Goal: Book appointment/travel/reservation

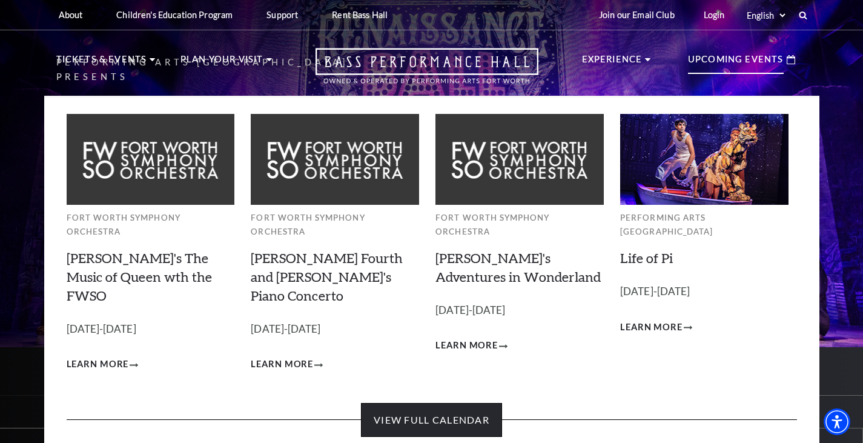
click at [470, 333] on link "View Full Calendar" at bounding box center [431, 420] width 141 height 34
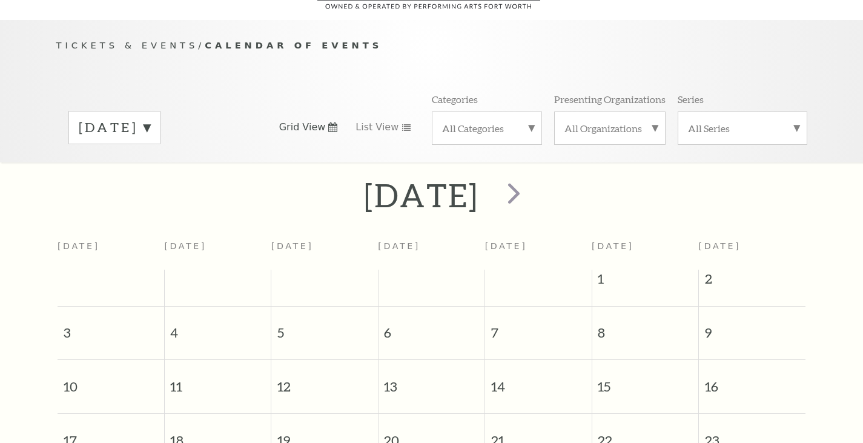
scroll to position [107, 0]
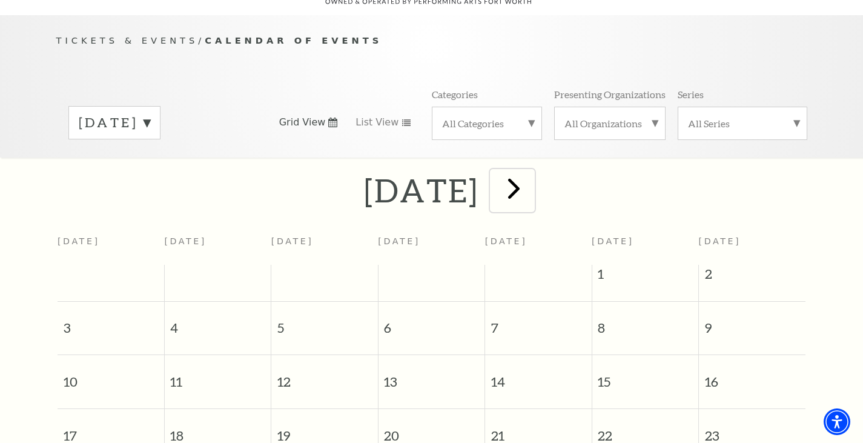
click at [531, 182] on span "next" at bounding box center [514, 188] width 35 height 35
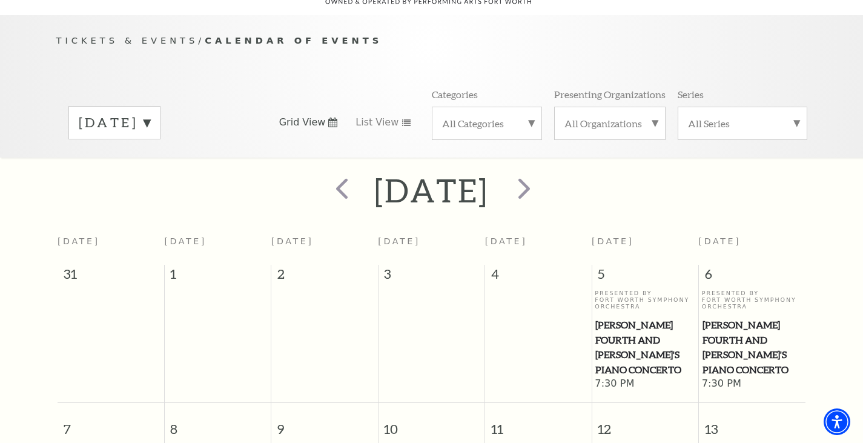
click at [489, 181] on h2 "September 2025" at bounding box center [431, 190] width 115 height 39
click at [542, 173] on span "next" at bounding box center [524, 188] width 35 height 35
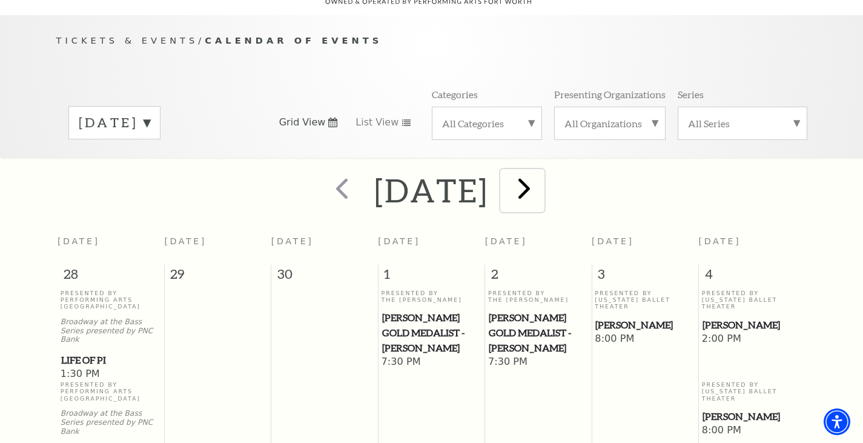
click at [542, 173] on span "next" at bounding box center [524, 188] width 35 height 35
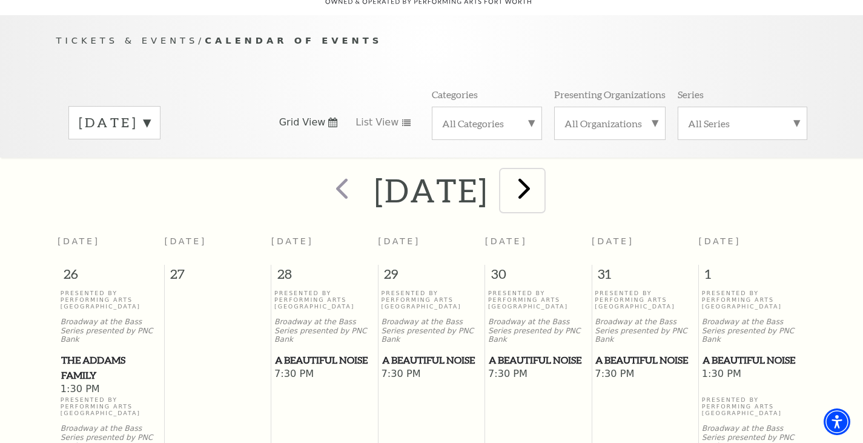
click at [542, 173] on span "next" at bounding box center [524, 188] width 35 height 35
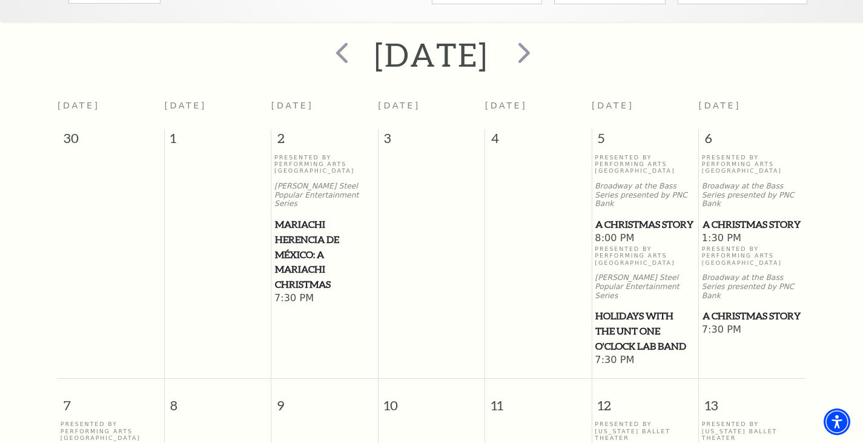
scroll to position [228, 0]
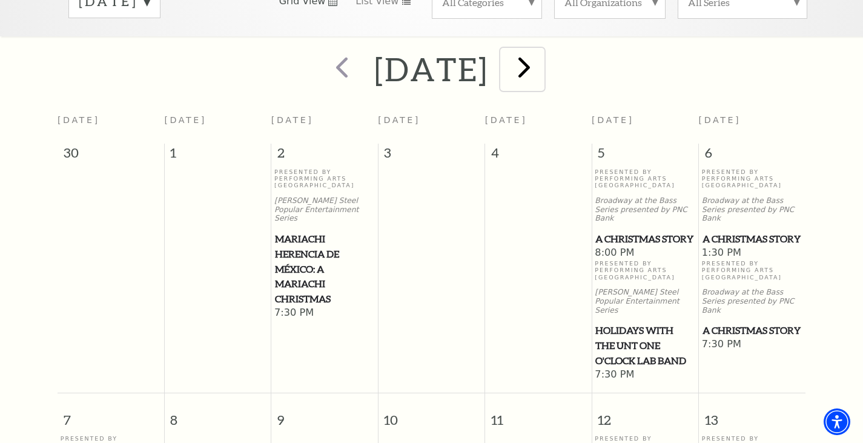
click at [542, 61] on span "next" at bounding box center [524, 67] width 35 height 35
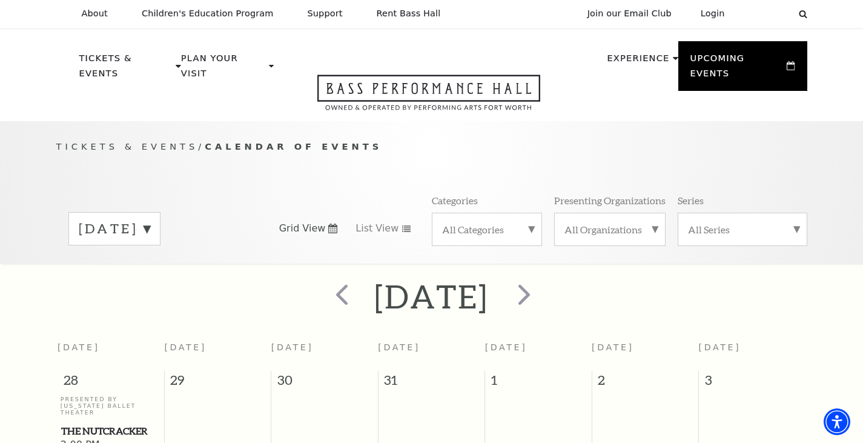
scroll to position [0, 0]
click at [542, 279] on span "next" at bounding box center [524, 295] width 35 height 35
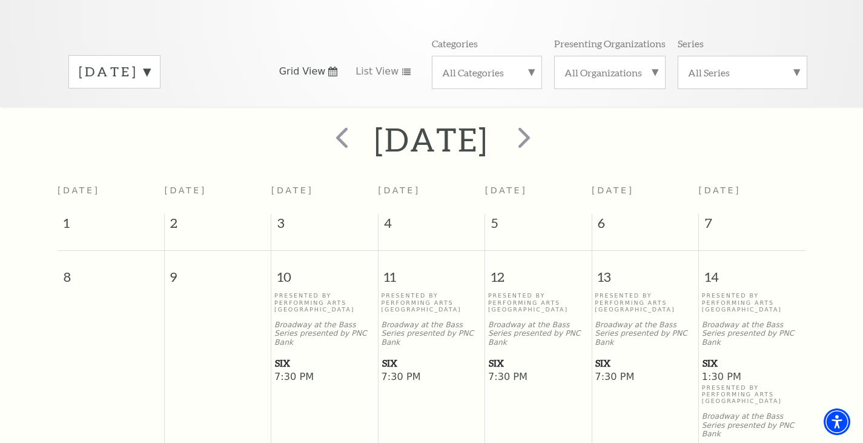
scroll to position [155, 0]
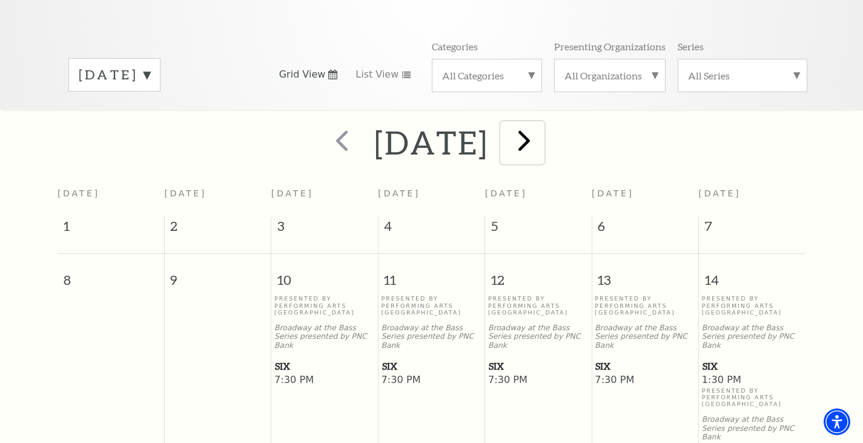
click at [542, 128] on span "next" at bounding box center [524, 140] width 35 height 35
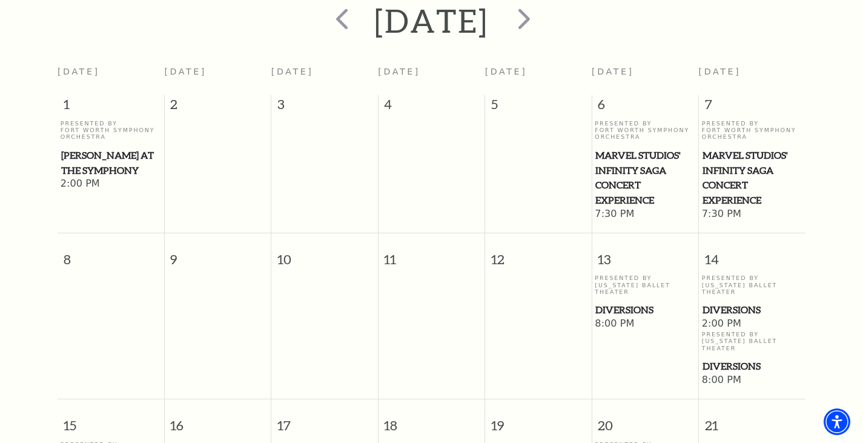
scroll to position [168, 0]
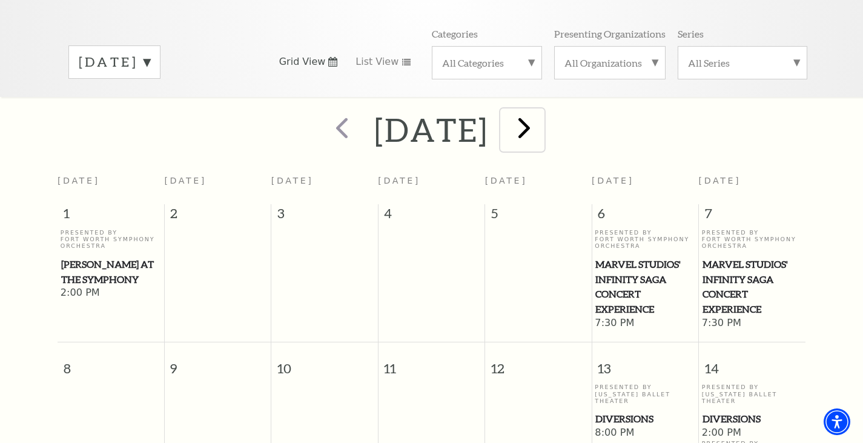
click at [542, 111] on span "next" at bounding box center [524, 127] width 35 height 35
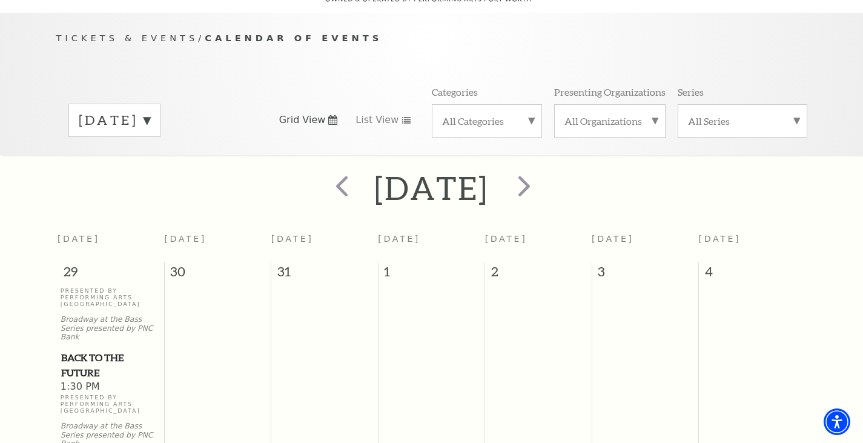
scroll to position [107, 0]
click at [542, 178] on span "next" at bounding box center [524, 188] width 35 height 35
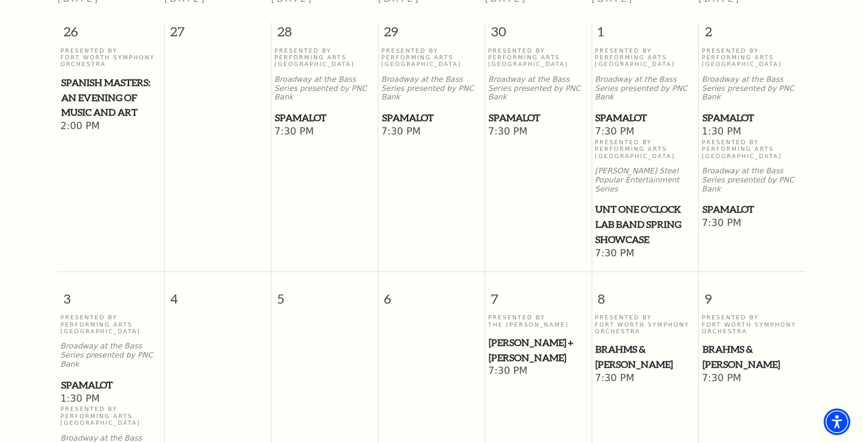
scroll to position [47, 0]
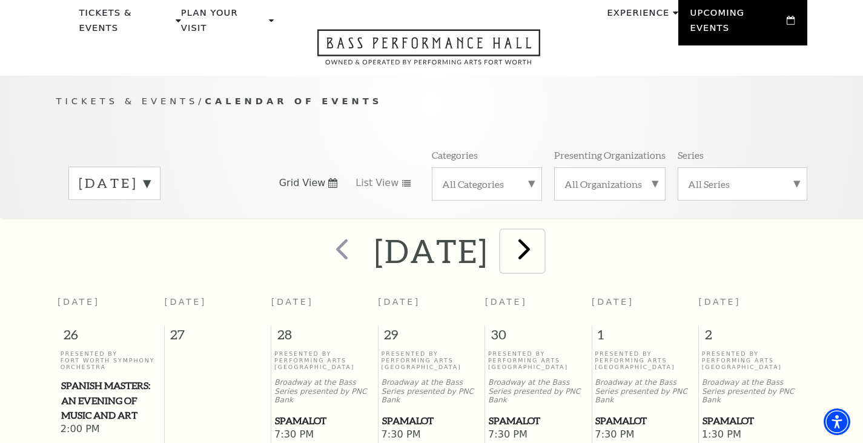
click at [542, 233] on span "next" at bounding box center [524, 248] width 35 height 35
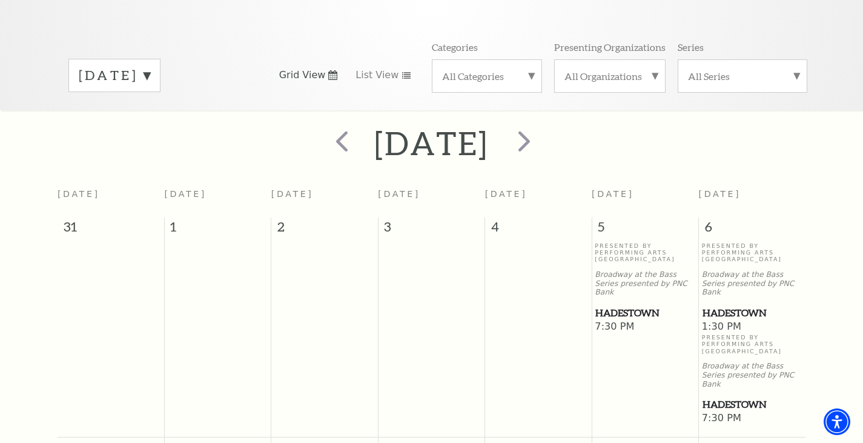
scroll to position [0, 0]
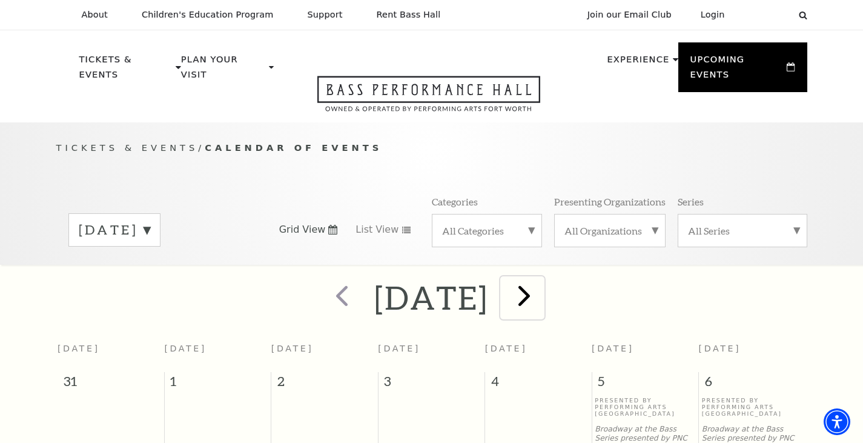
click at [542, 278] on span "next" at bounding box center [524, 295] width 35 height 35
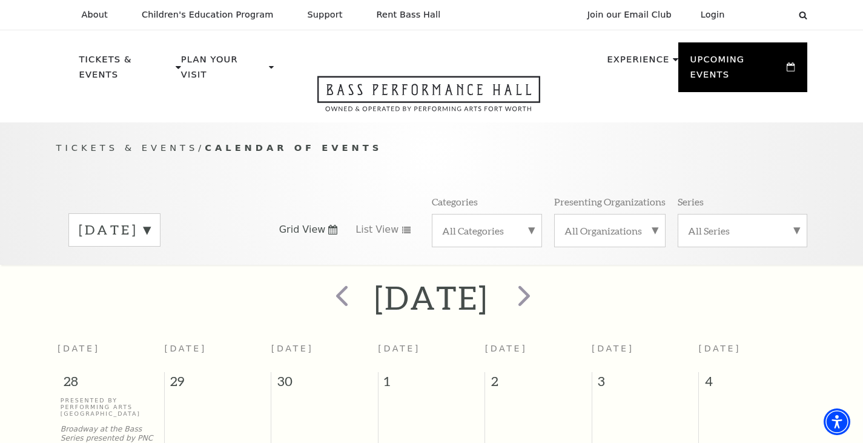
click at [150, 222] on label "July 2026" at bounding box center [114, 230] width 71 height 19
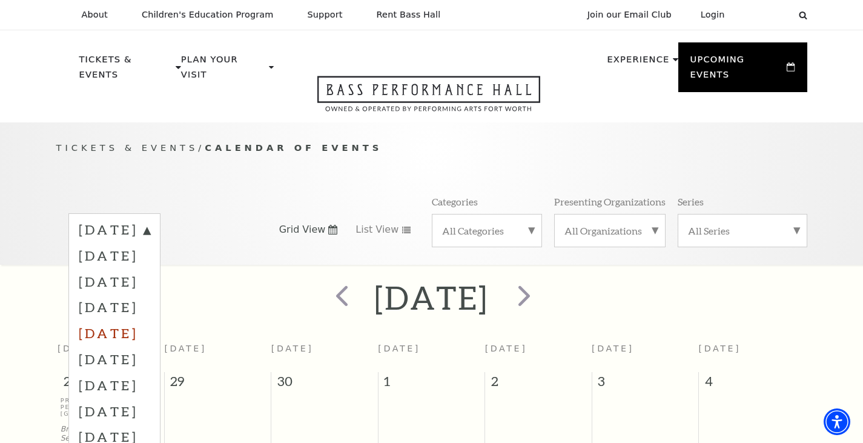
click at [150, 320] on label "December 2025" at bounding box center [114, 333] width 71 height 26
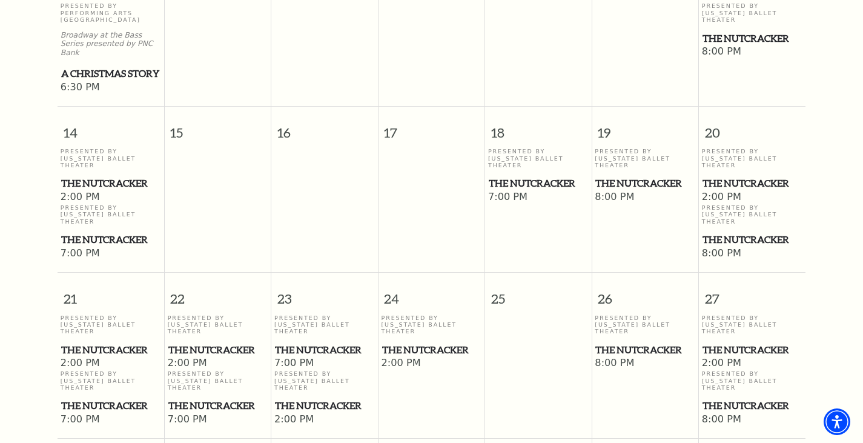
scroll to position [774, 0]
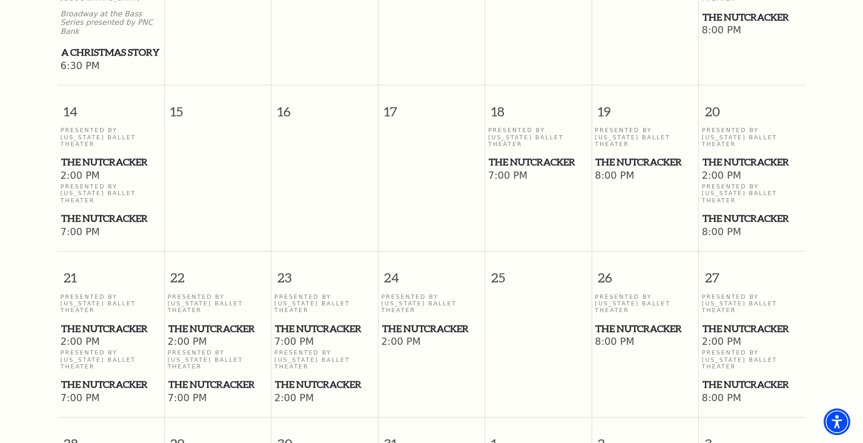
click at [105, 377] on span "The Nutcracker" at bounding box center [110, 384] width 99 height 15
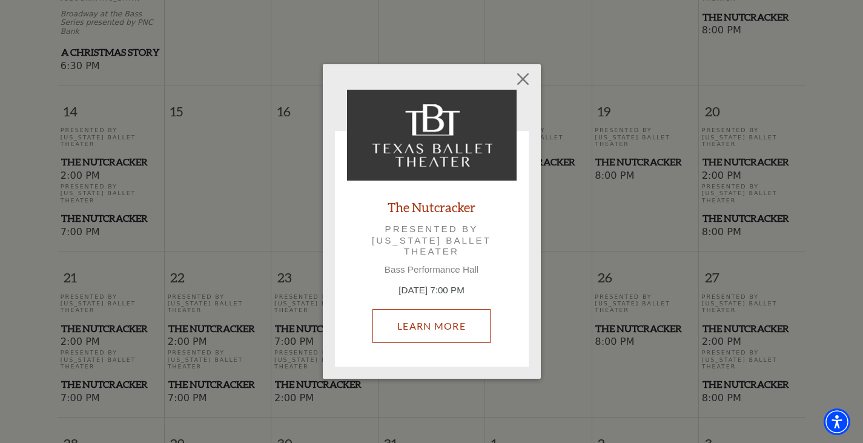
click at [444, 322] on link "Learn More" at bounding box center [432, 326] width 118 height 34
